Goal: Task Accomplishment & Management: Manage account settings

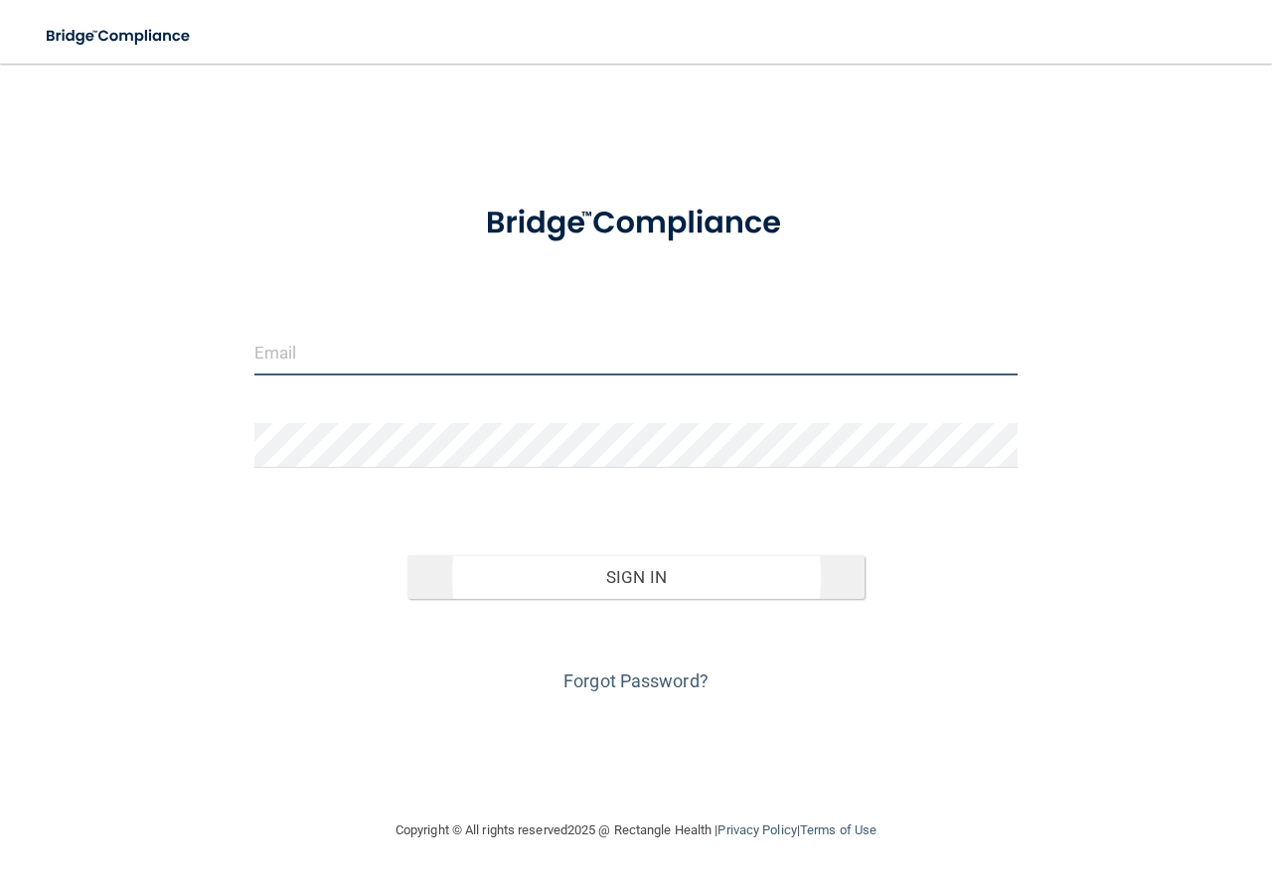
type input "[EMAIL_ADDRESS][DOMAIN_NAME]"
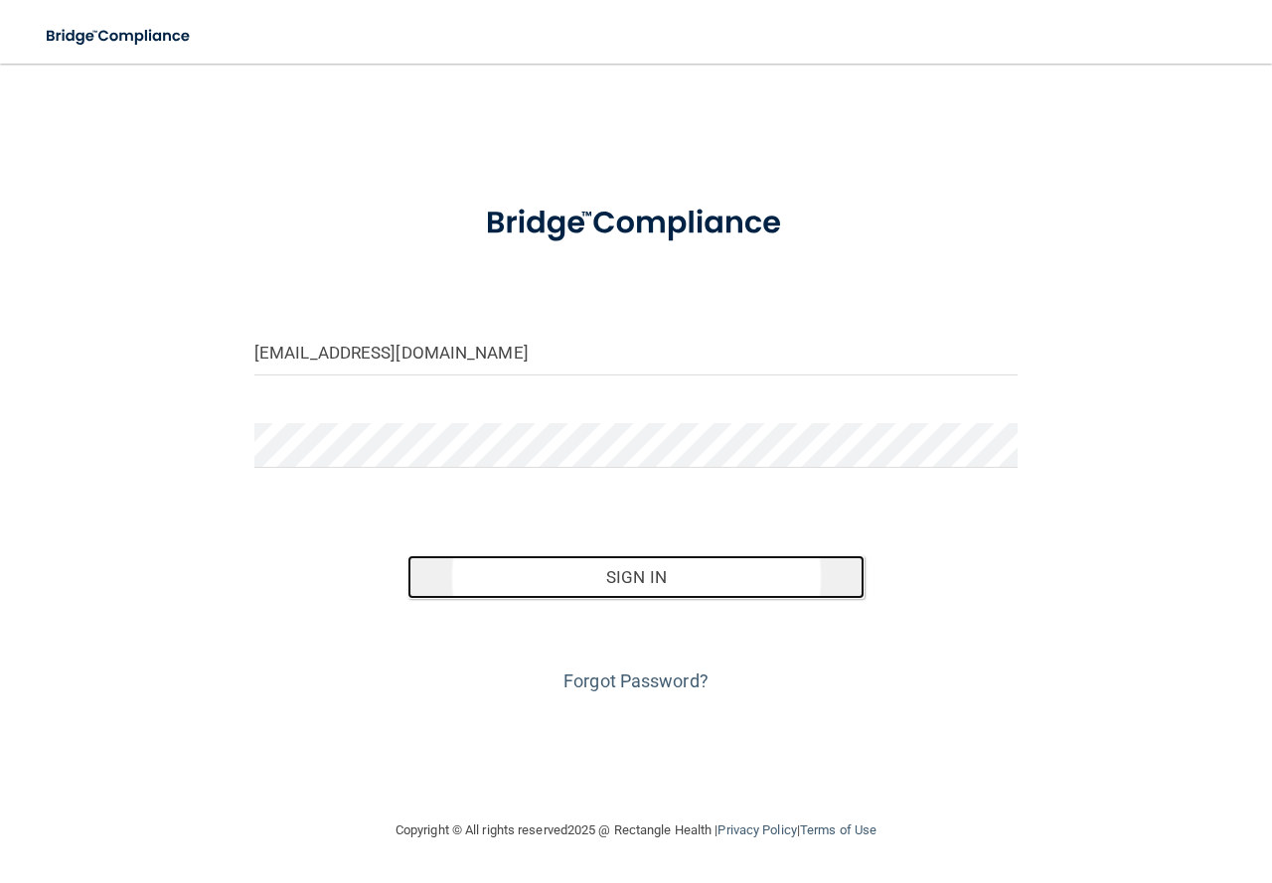
click at [493, 574] on button "Sign In" at bounding box center [636, 577] width 458 height 44
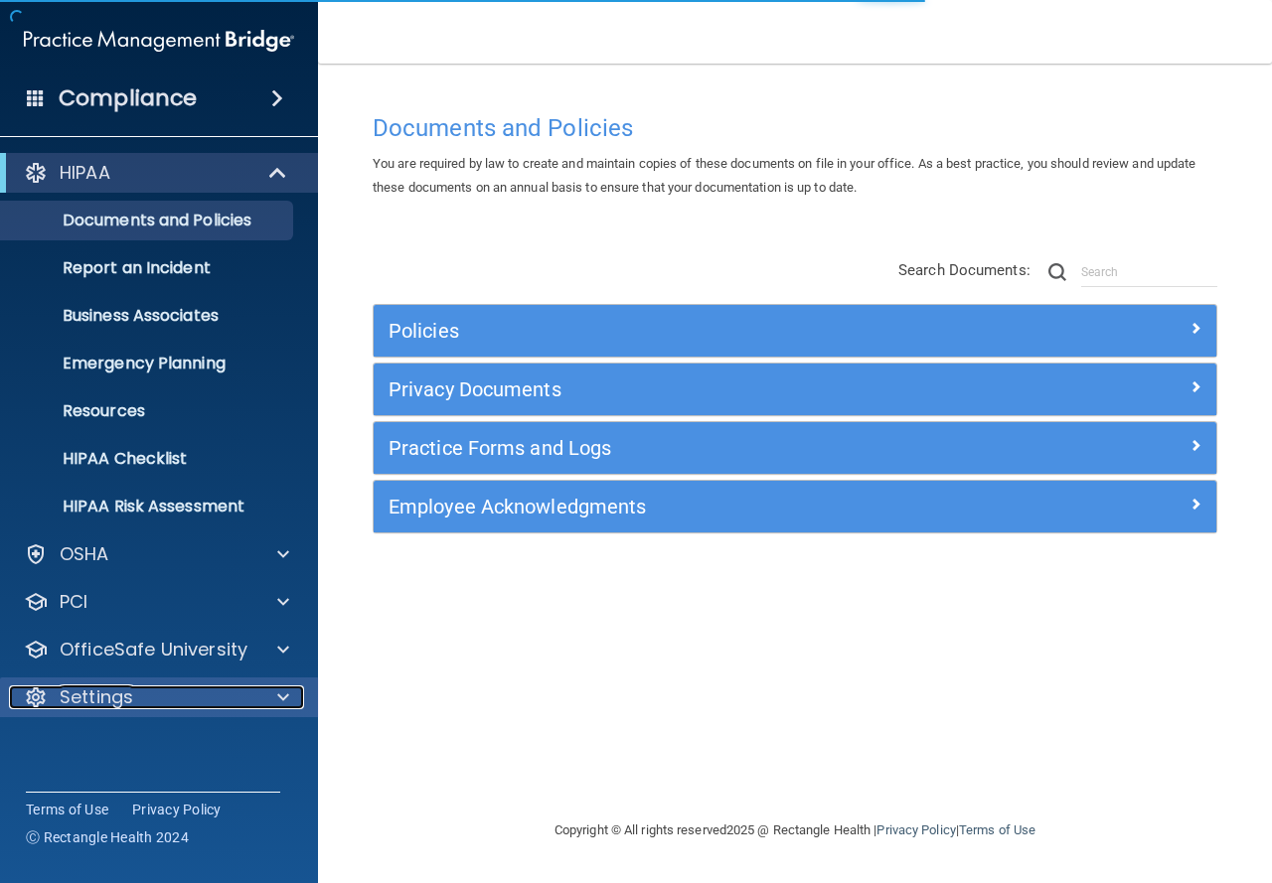
click at [283, 705] on span at bounding box center [283, 697] width 12 height 24
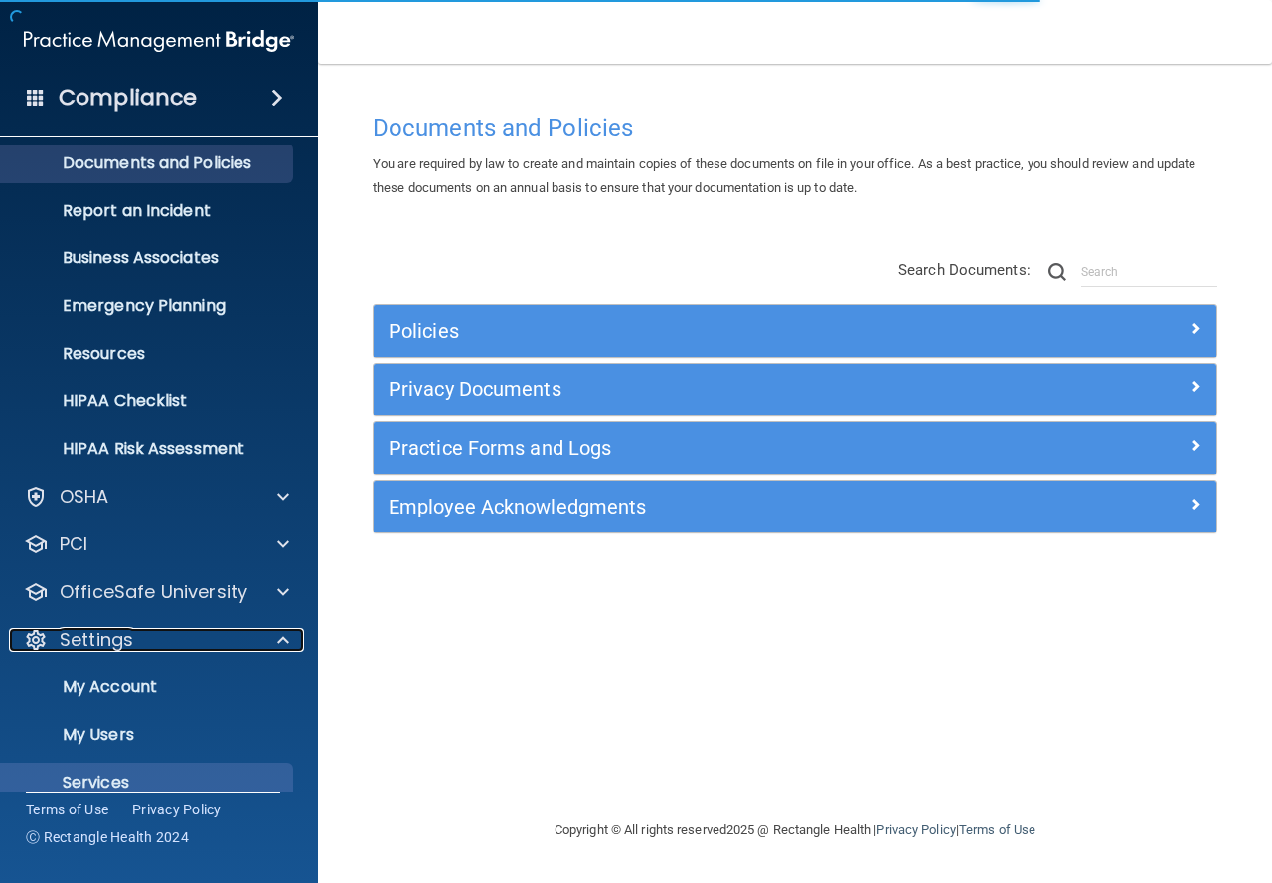
scroll to position [132, 0]
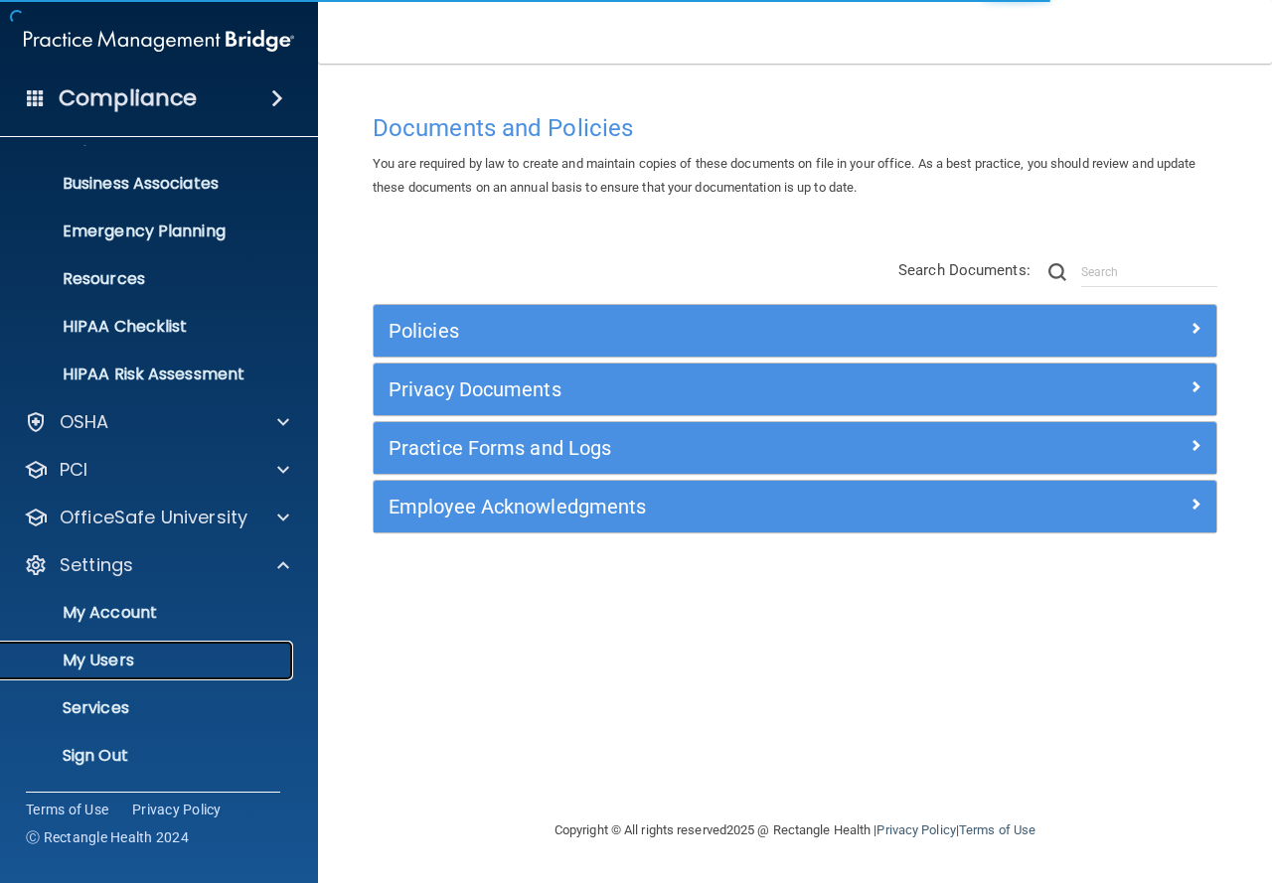
click at [169, 645] on link "My Users" at bounding box center [136, 661] width 313 height 40
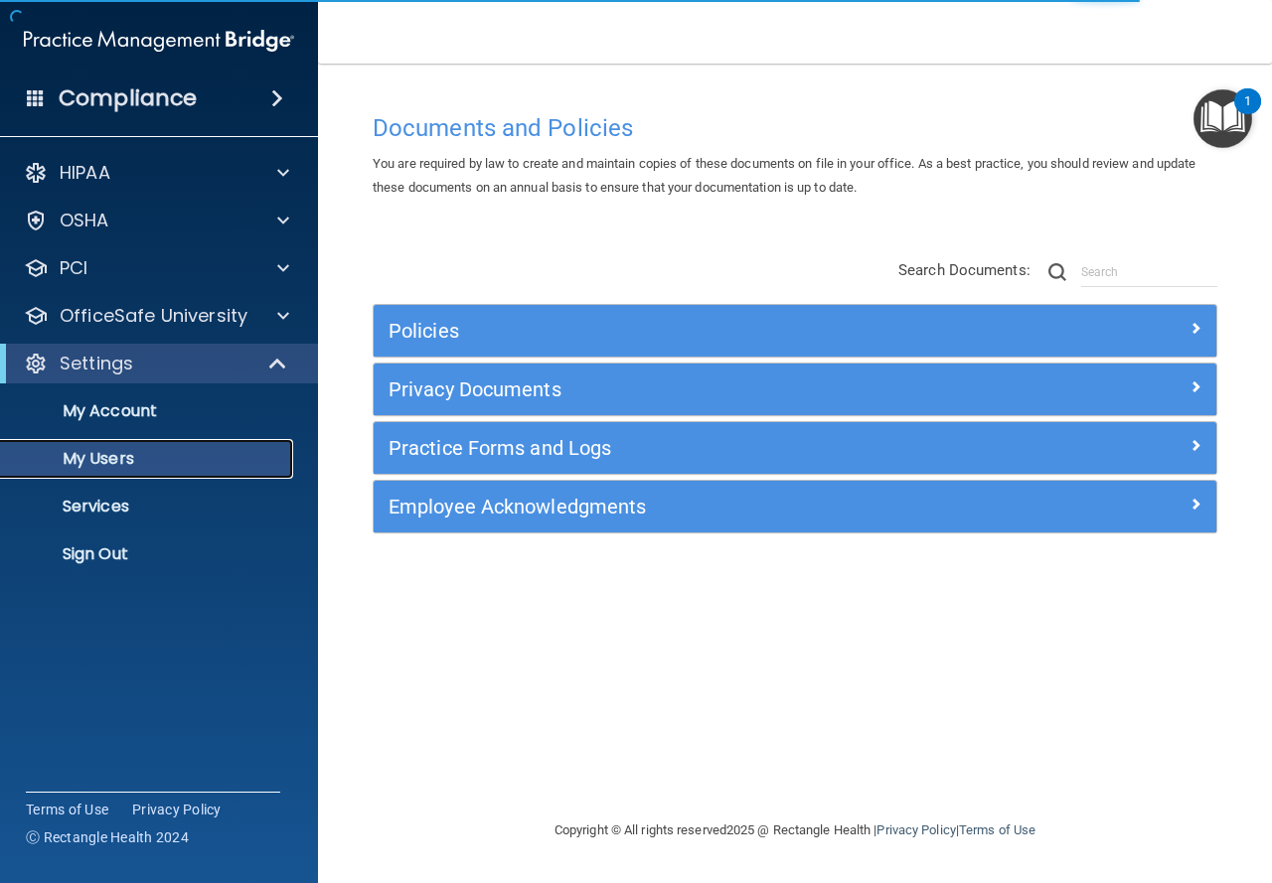
select select "20"
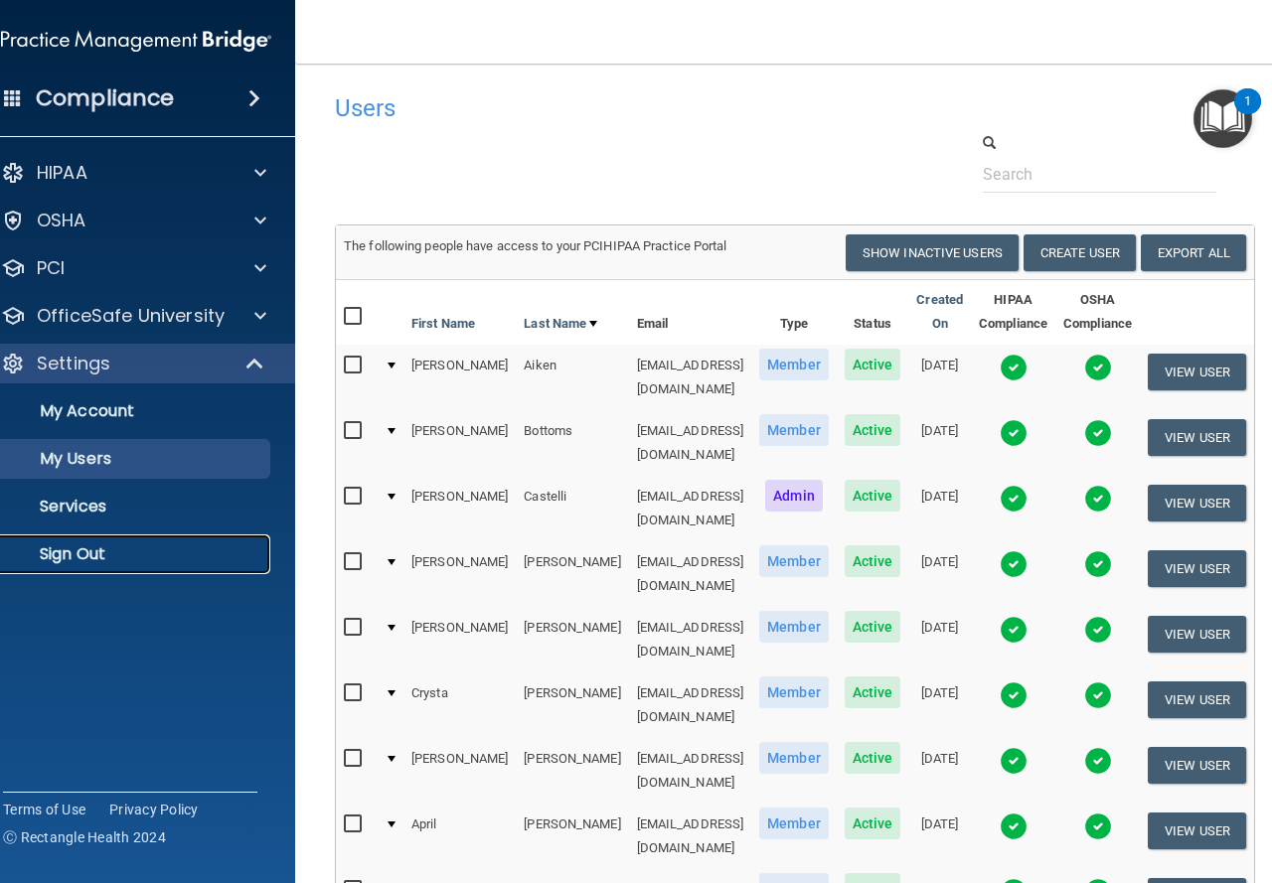
click at [75, 549] on p "Sign Out" at bounding box center [125, 554] width 271 height 20
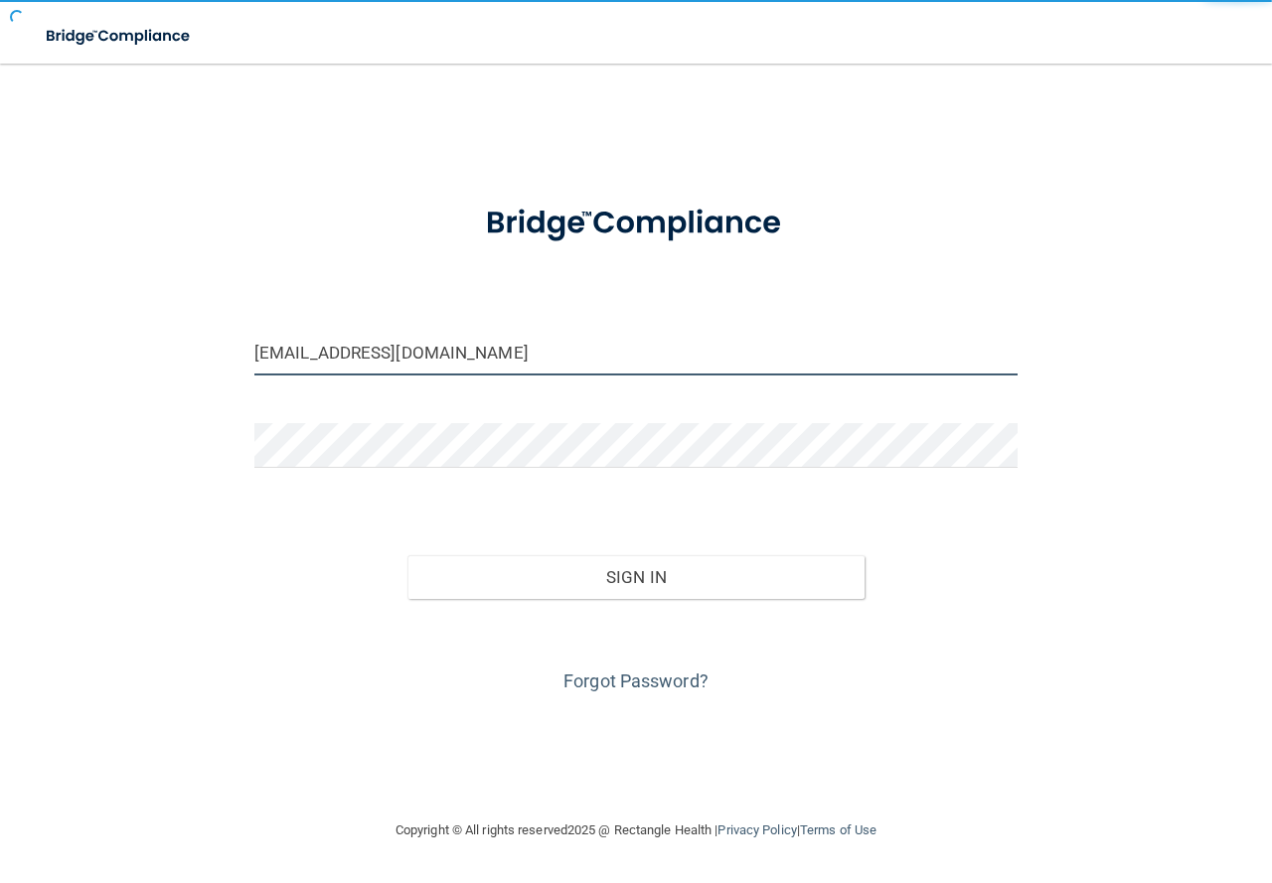
click at [609, 364] on input "[EMAIL_ADDRESS][DOMAIN_NAME]" at bounding box center [635, 353] width 763 height 45
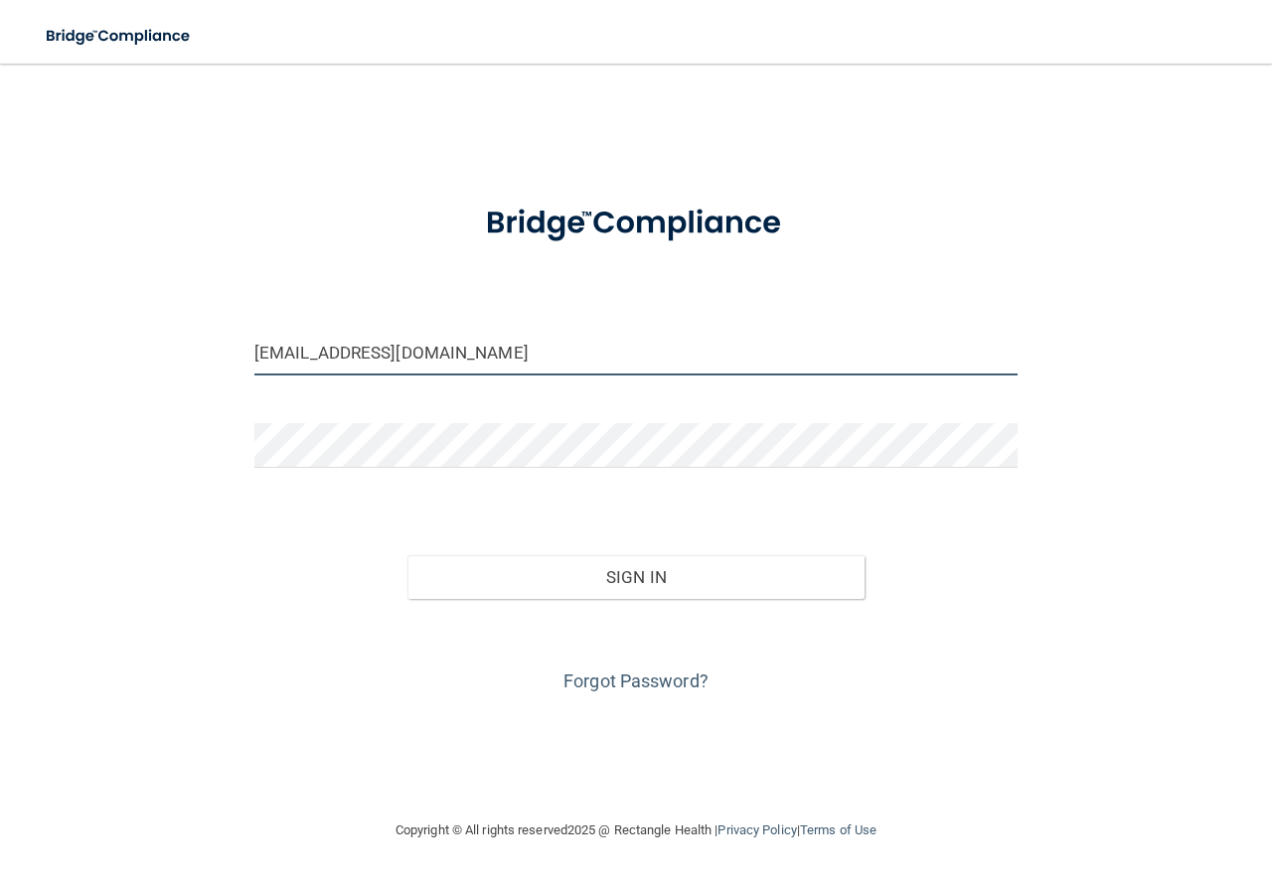
click at [617, 346] on input "[EMAIL_ADDRESS][DOMAIN_NAME]" at bounding box center [635, 353] width 763 height 45
drag, startPoint x: 604, startPoint y: 366, endPoint x: 244, endPoint y: 371, distance: 359.7
click at [258, 371] on input "[EMAIL_ADDRESS][DOMAIN_NAME]" at bounding box center [635, 353] width 763 height 45
type input "officemanager@lanierdentalpartners.com"
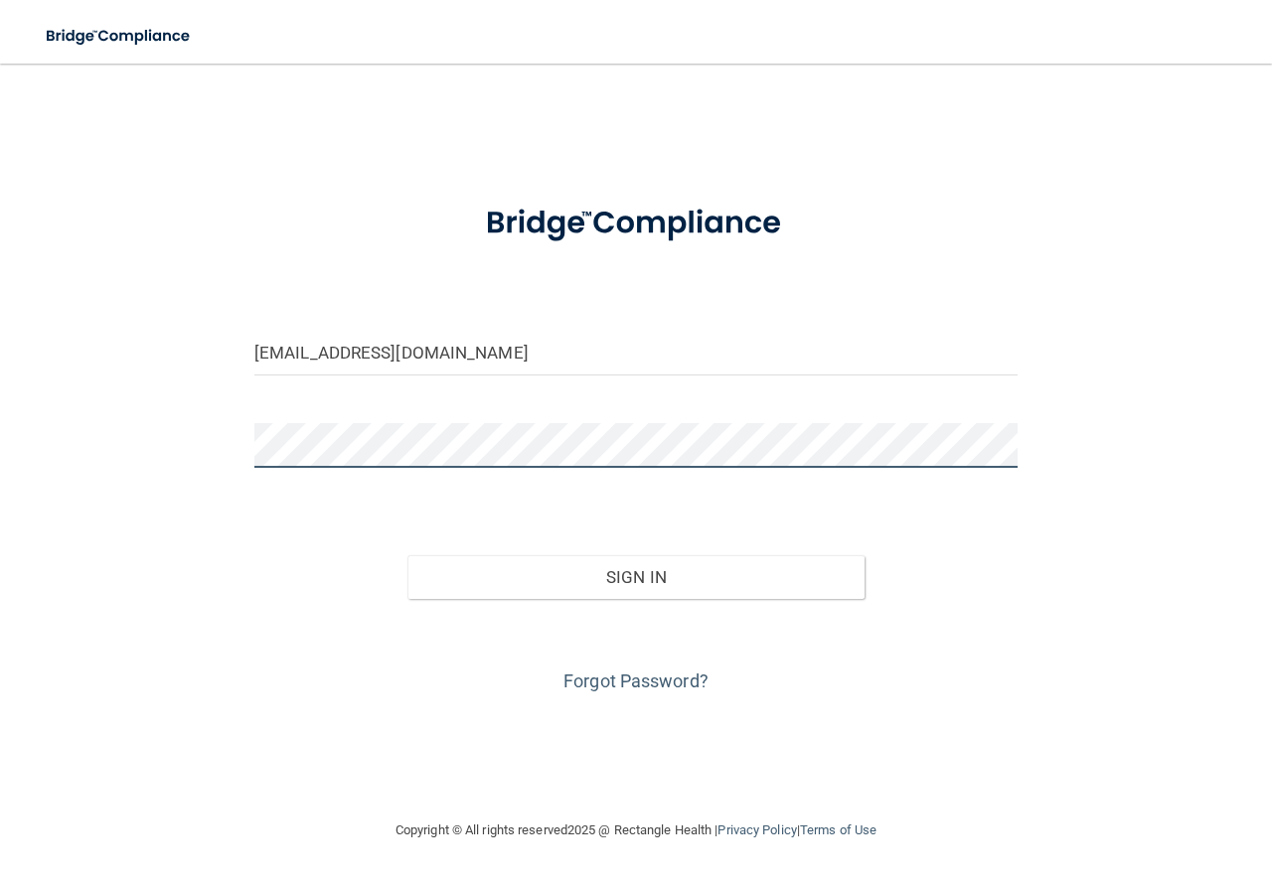
click at [407, 555] on button "Sign In" at bounding box center [636, 577] width 458 height 44
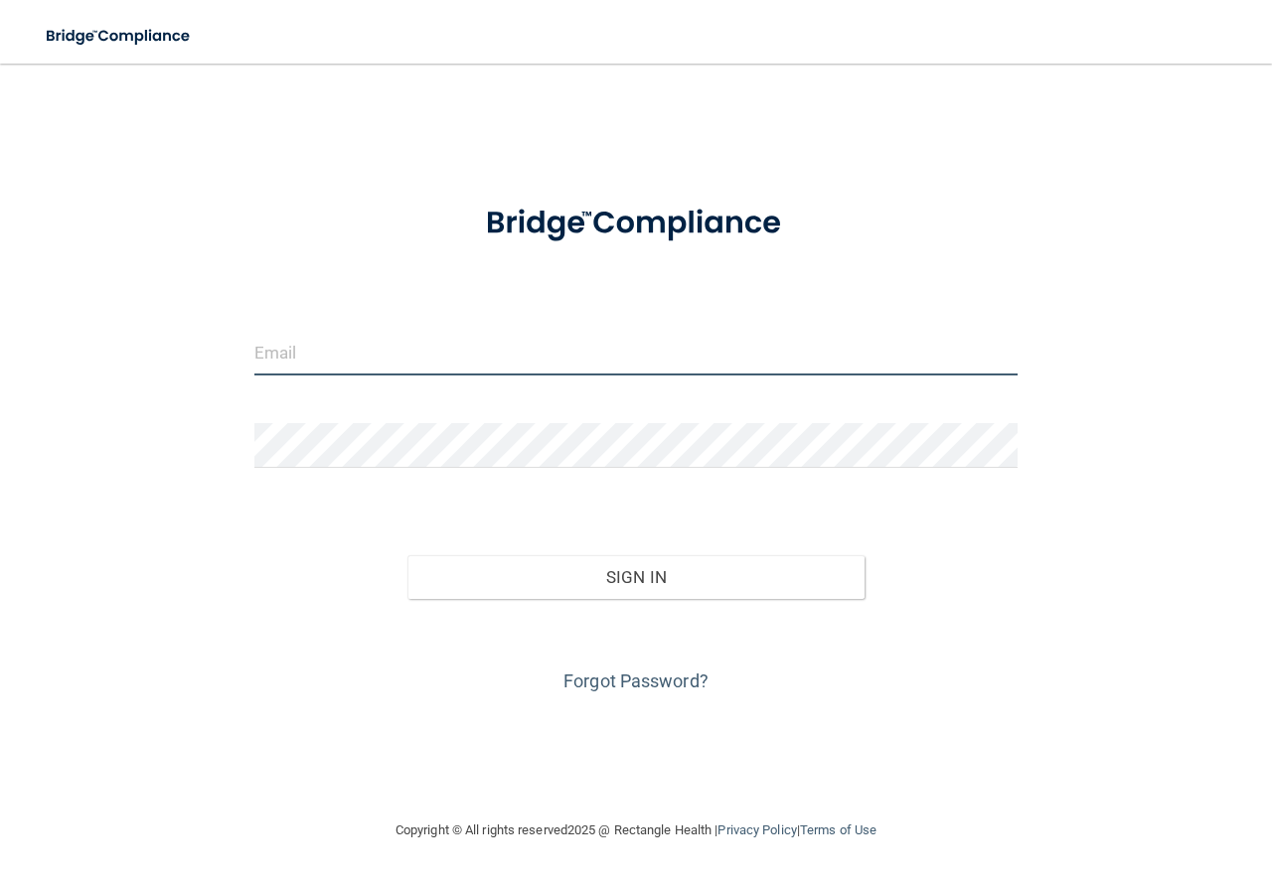
type input "[EMAIL_ADDRESS][DOMAIN_NAME]"
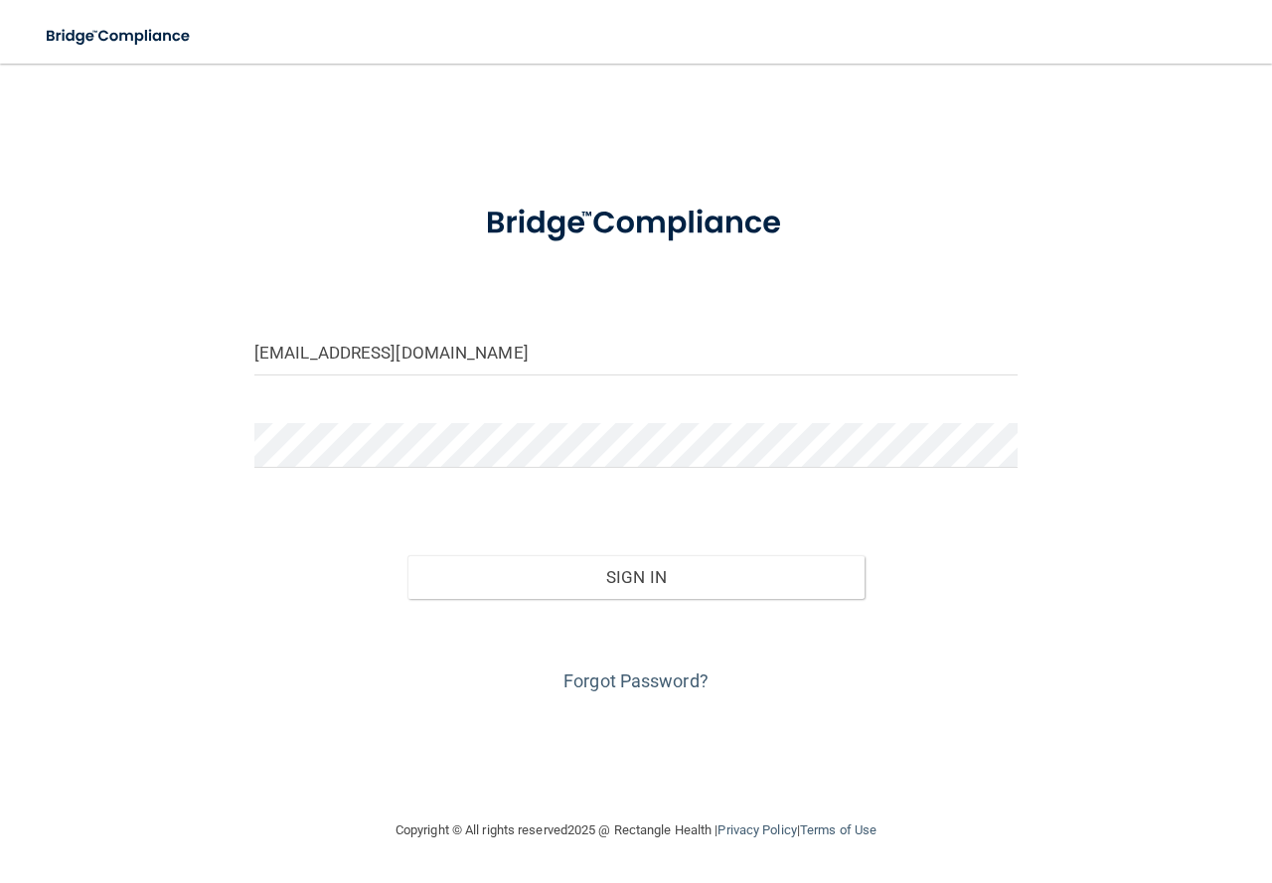
click at [635, 553] on div "Sign In" at bounding box center [635, 557] width 793 height 83
click at [626, 572] on button "Sign In" at bounding box center [636, 577] width 458 height 44
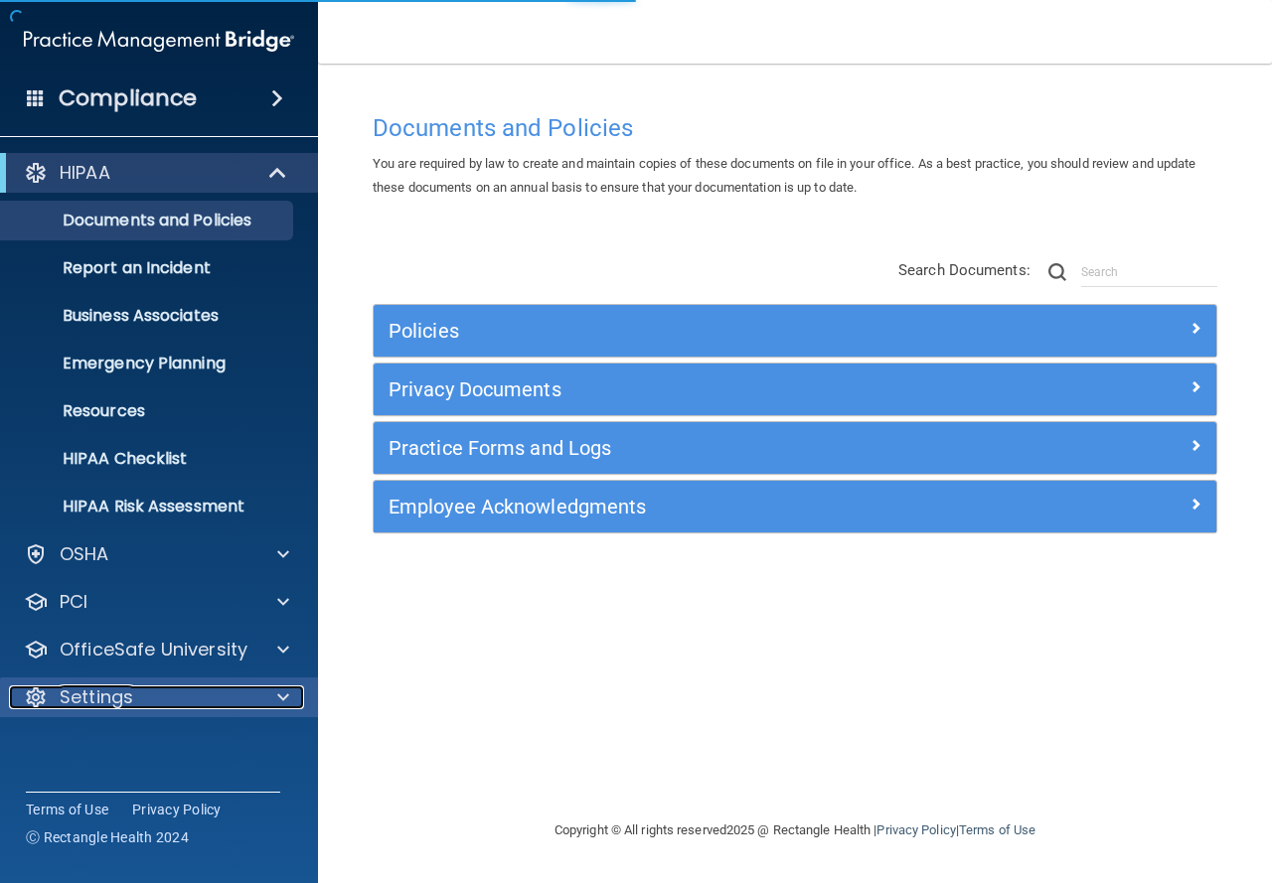
click at [177, 706] on div "Settings" at bounding box center [132, 697] width 246 height 24
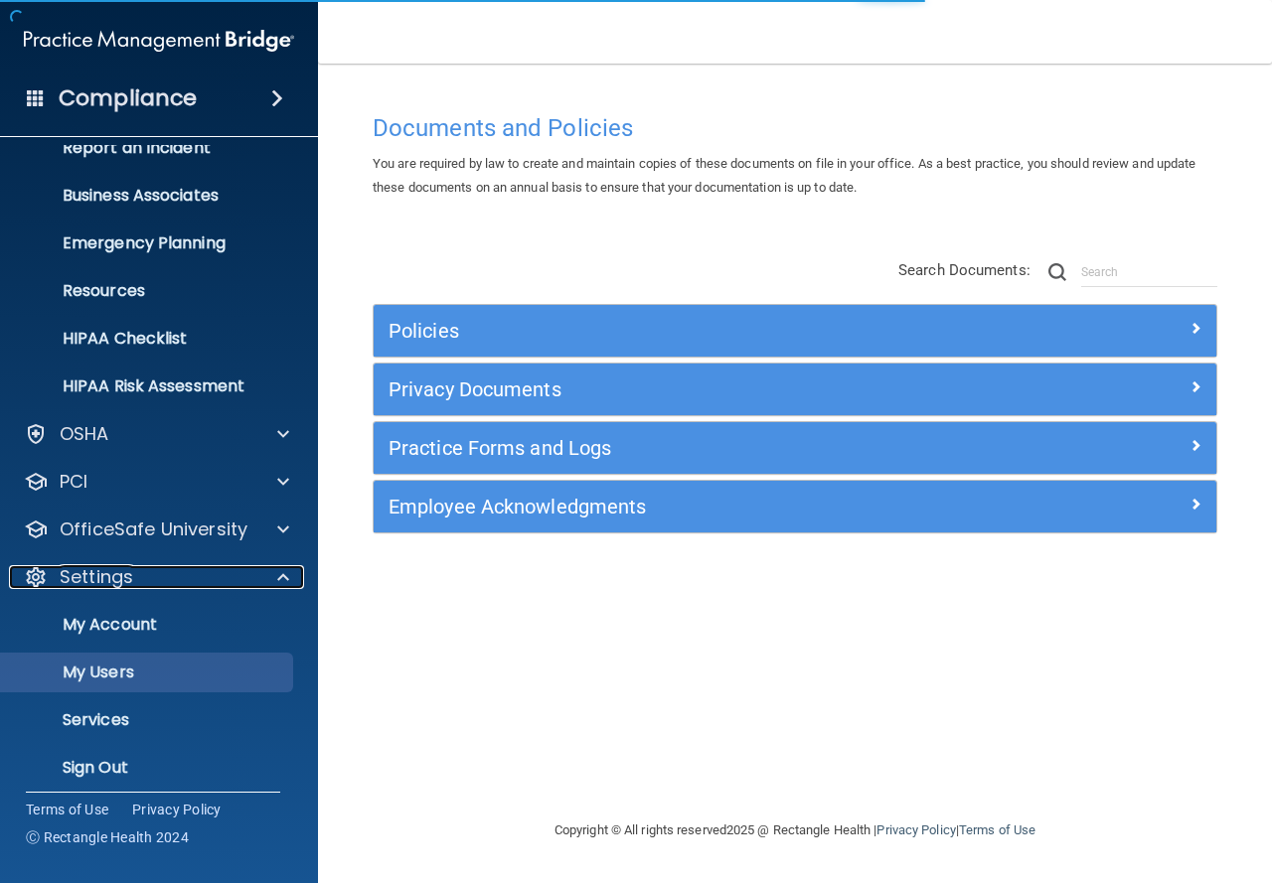
scroll to position [122, 0]
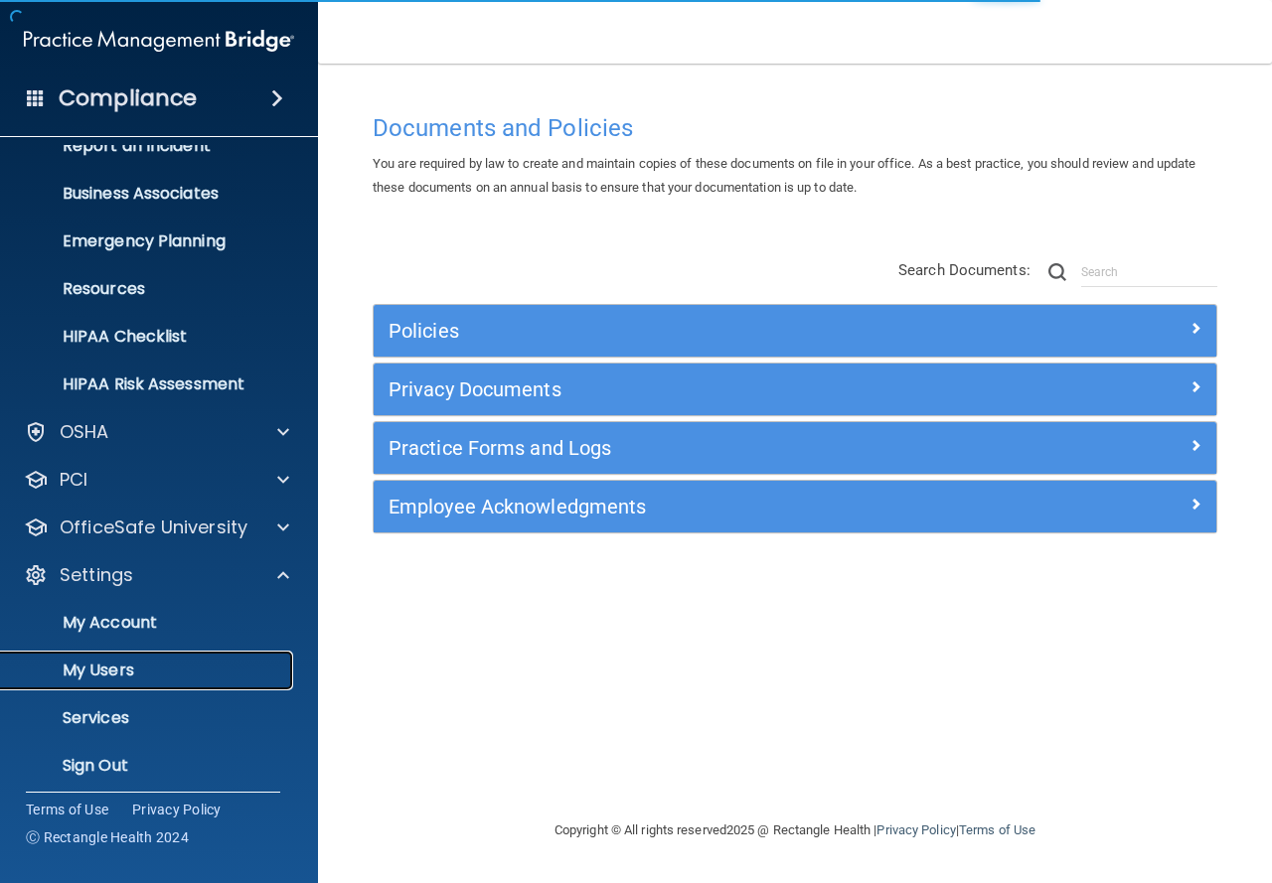
click at [153, 663] on p "My Users" at bounding box center [148, 671] width 271 height 20
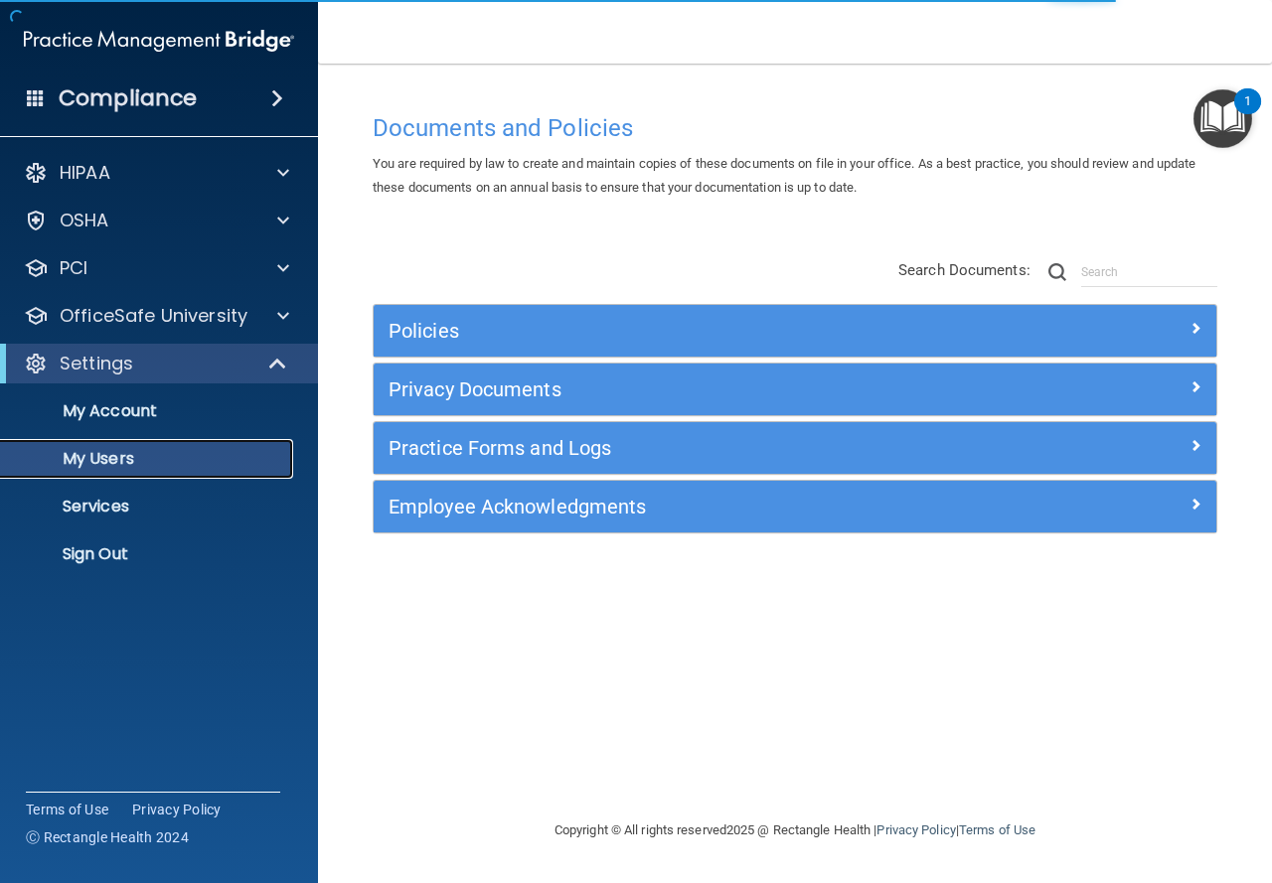
select select "20"
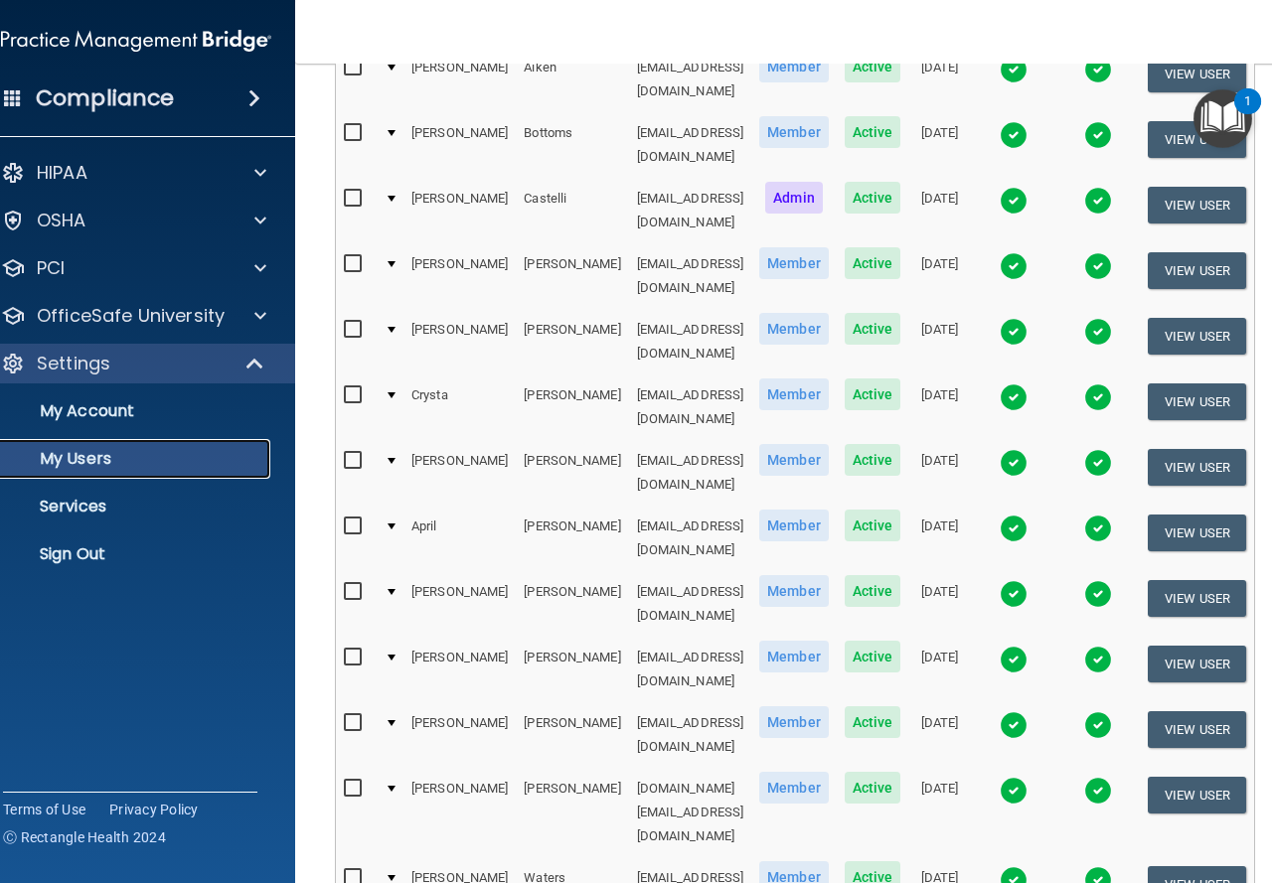
scroll to position [199, 0]
